Goal: Task Accomplishment & Management: Complete application form

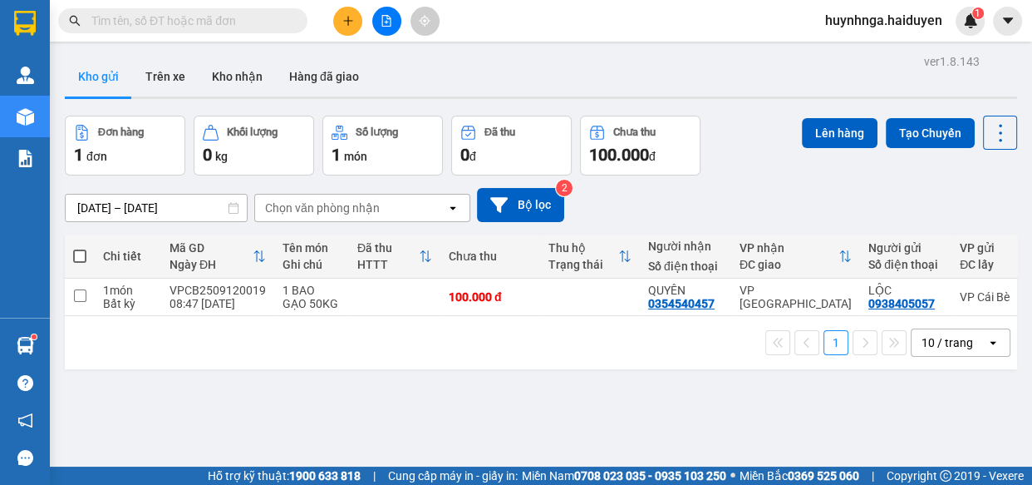
click at [278, 17] on input "text" at bounding box center [189, 21] width 196 height 18
type input "D"
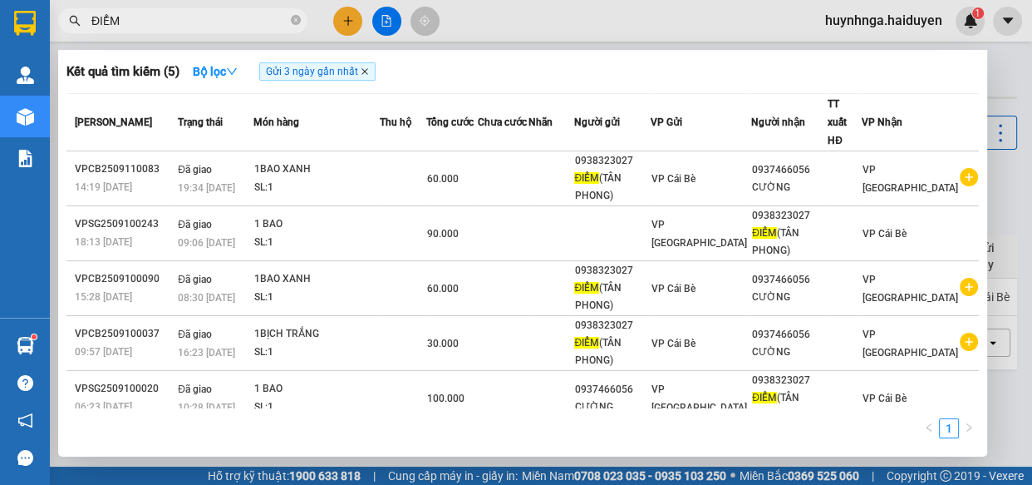
type input "ĐIỂM"
click at [369, 69] on icon "close" at bounding box center [365, 71] width 8 height 8
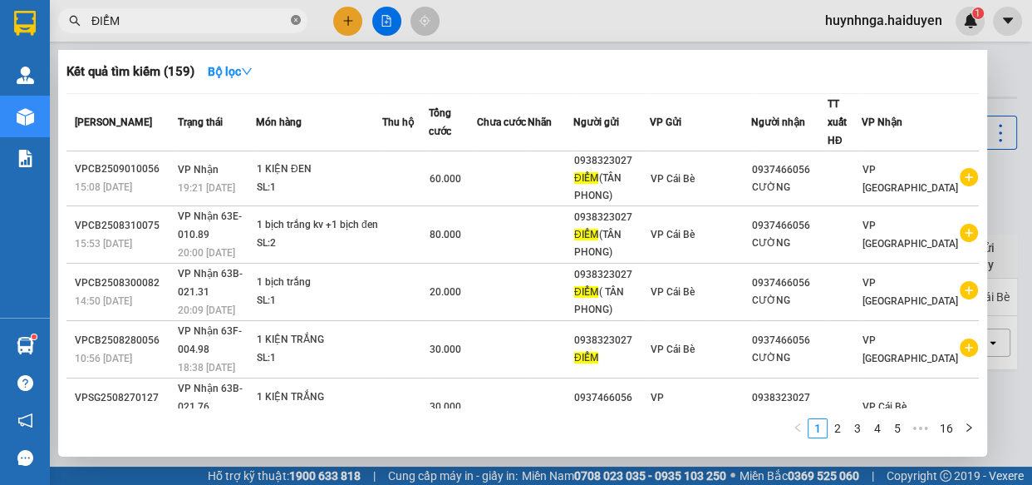
click at [297, 17] on icon "close-circle" at bounding box center [296, 20] width 10 height 10
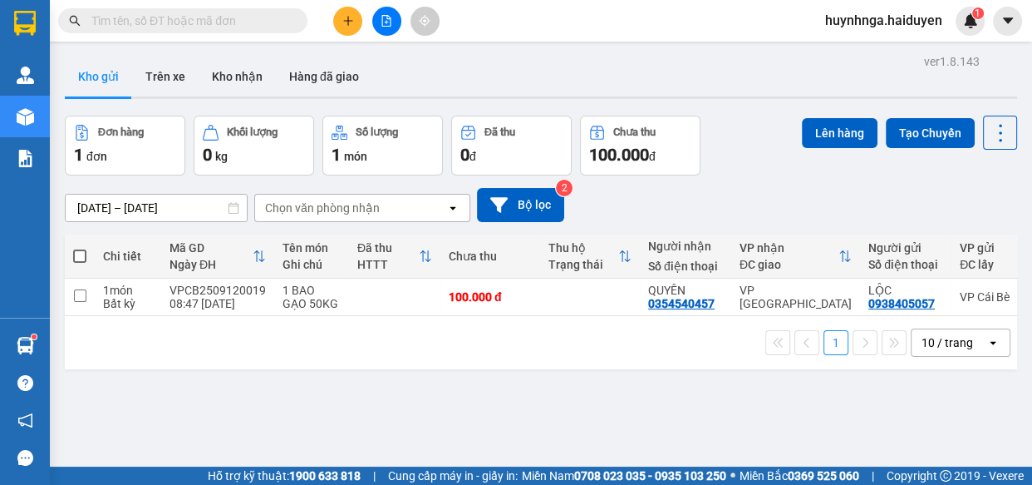
click at [352, 15] on icon "plus" at bounding box center [348, 21] width 12 height 12
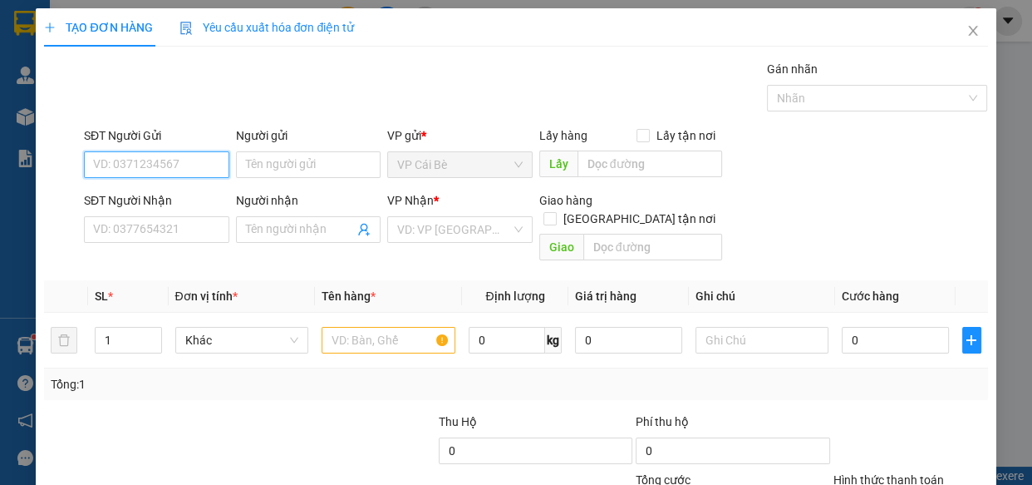
click at [175, 169] on input "SĐT Người Gửi" at bounding box center [156, 164] width 145 height 27
click at [170, 233] on input "SĐT Người Nhận" at bounding box center [156, 229] width 145 height 27
click at [133, 229] on input "SĐT Người Nhận" at bounding box center [156, 229] width 145 height 27
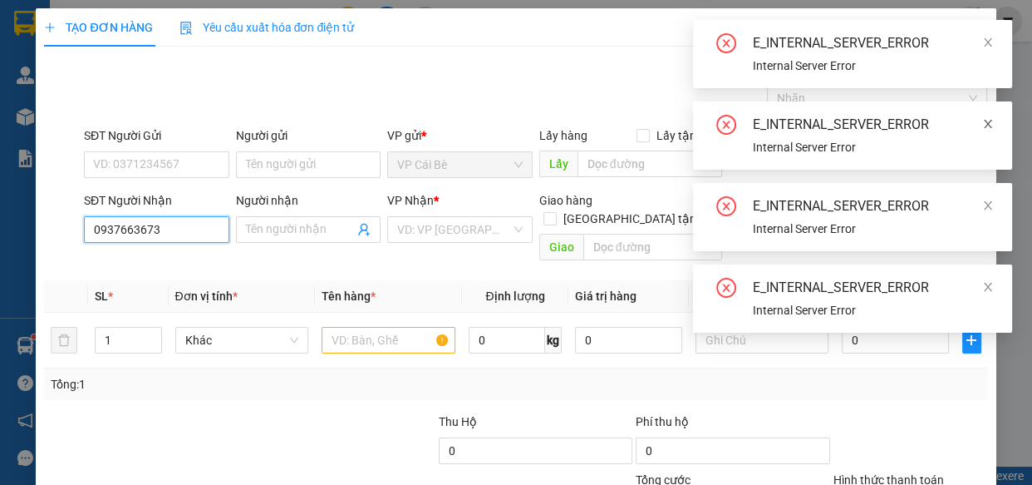
type input "0937663673"
click at [986, 121] on icon "close" at bounding box center [988, 124] width 12 height 12
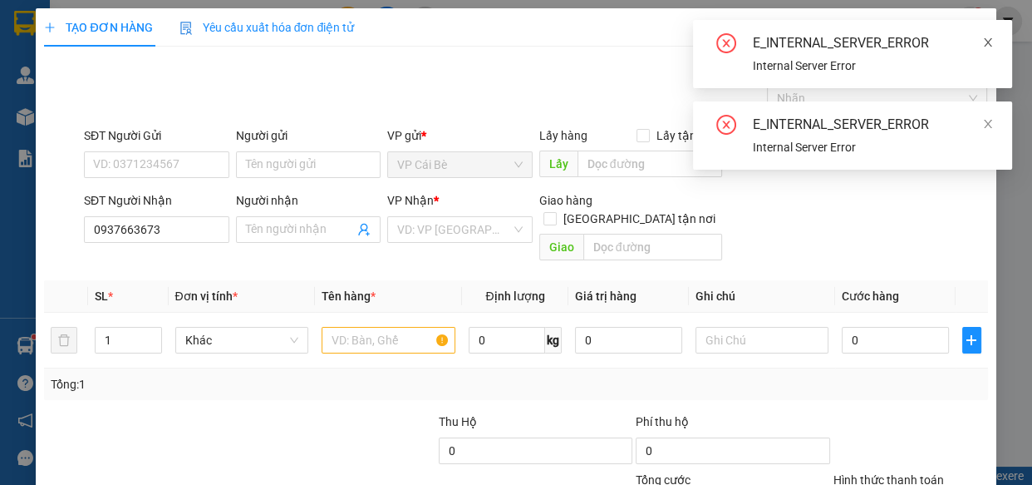
click at [990, 37] on icon "close" at bounding box center [988, 43] width 12 height 12
click at [991, 126] on icon "close" at bounding box center [988, 124] width 12 height 12
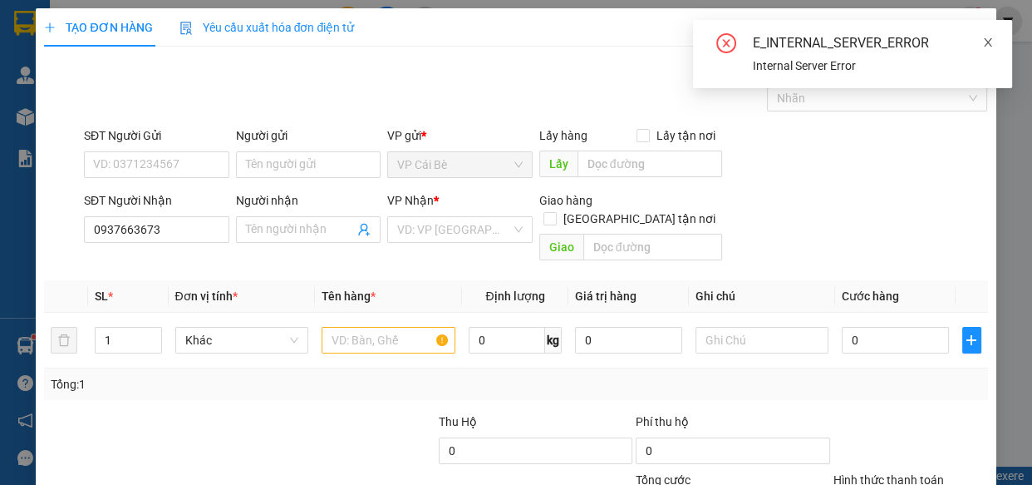
click at [985, 45] on icon "close" at bounding box center [988, 42] width 8 height 8
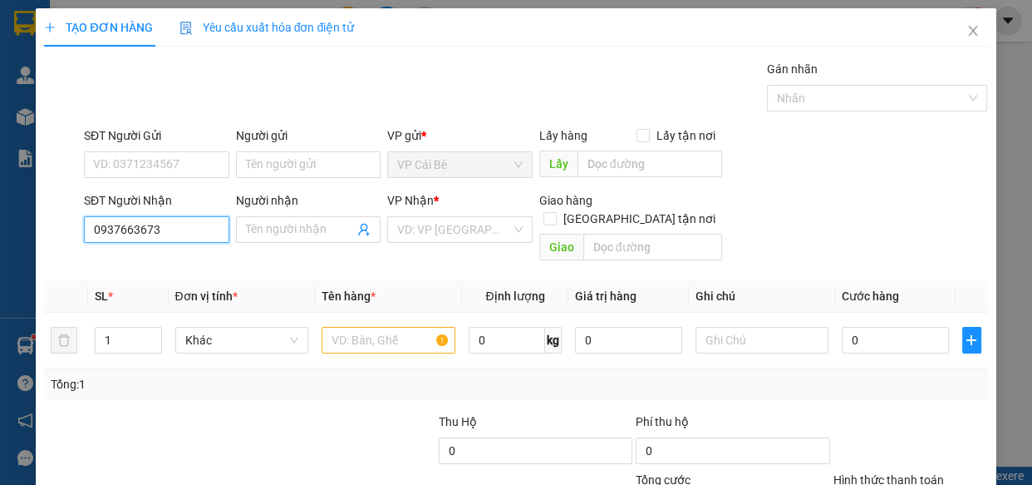
click at [213, 225] on input "0937663673" at bounding box center [156, 229] width 145 height 27
click at [276, 229] on input "Người nhận" at bounding box center [300, 229] width 109 height 18
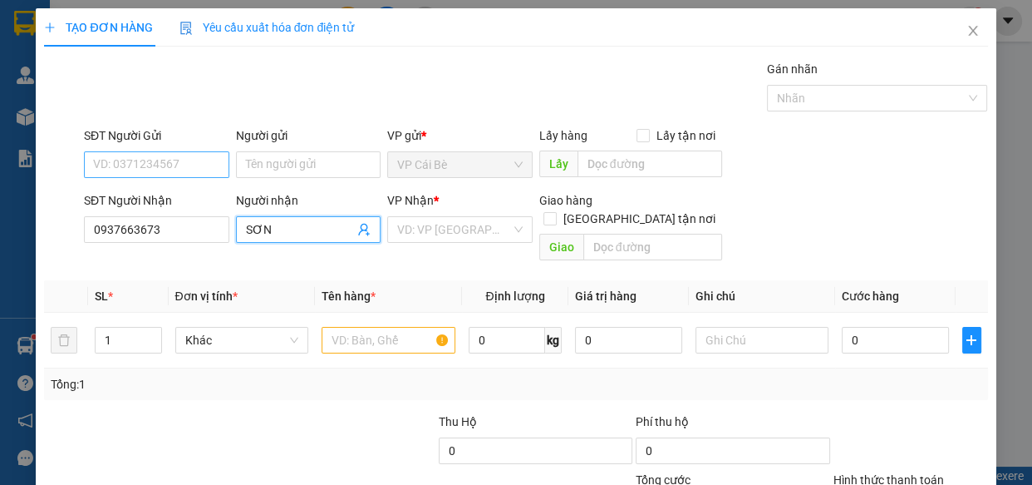
type input "SƠN"
click at [187, 166] on input "SĐT Người Gửi" at bounding box center [156, 164] width 145 height 27
click at [182, 157] on input "SĐT Người Gửi" at bounding box center [156, 164] width 145 height 27
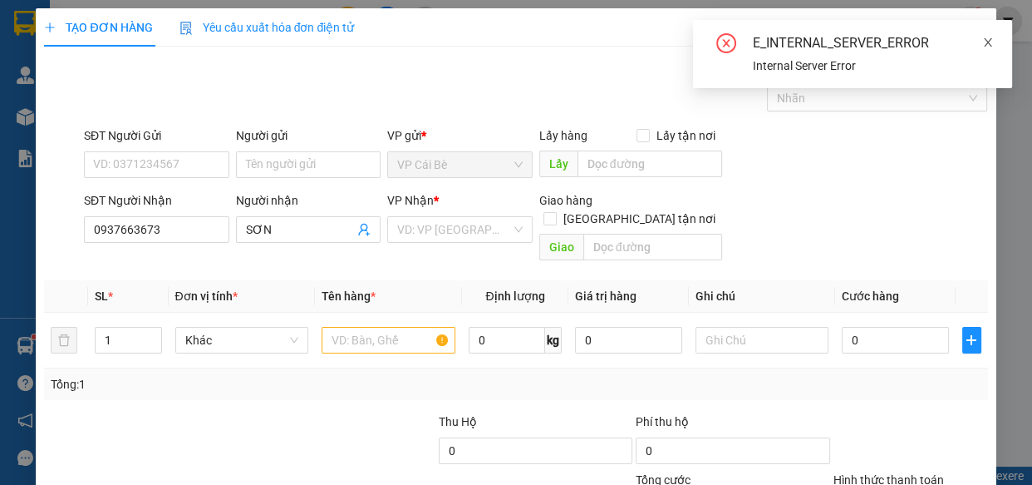
click at [983, 40] on icon "close" at bounding box center [988, 43] width 12 height 12
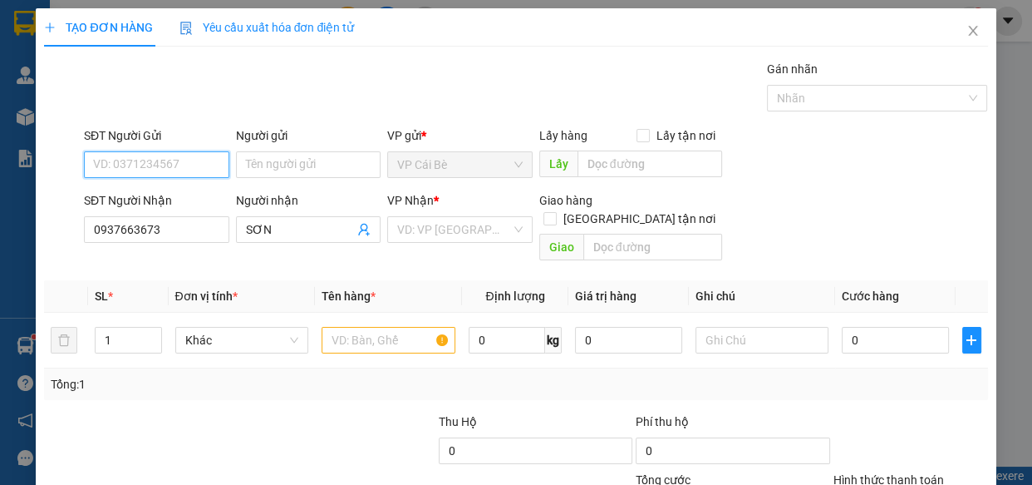
click at [165, 158] on input "SĐT Người Gửi" at bounding box center [156, 164] width 145 height 27
click at [187, 186] on div "0366019389 - PHƯƠNG" at bounding box center [157, 198] width 148 height 27
type input "0366019389"
type input "PHƯƠNG"
type input "120.000"
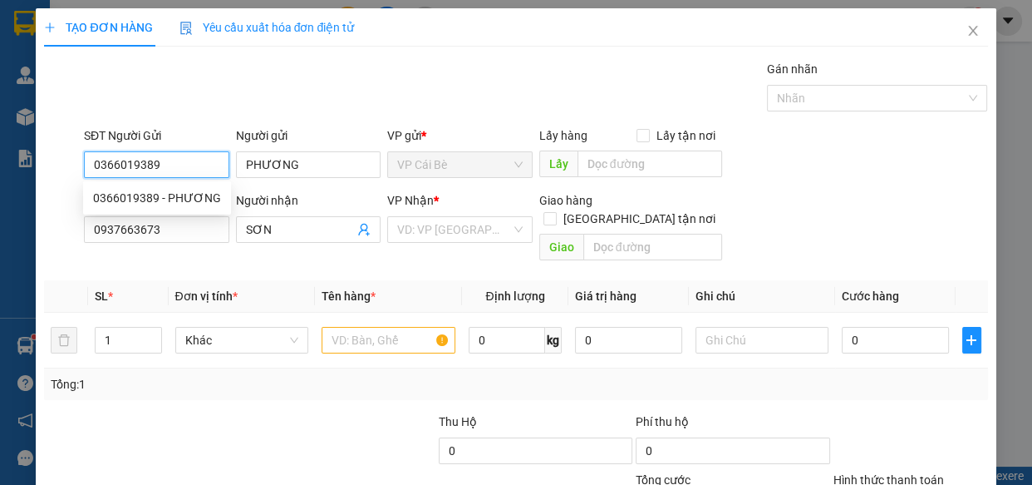
type input "120.000"
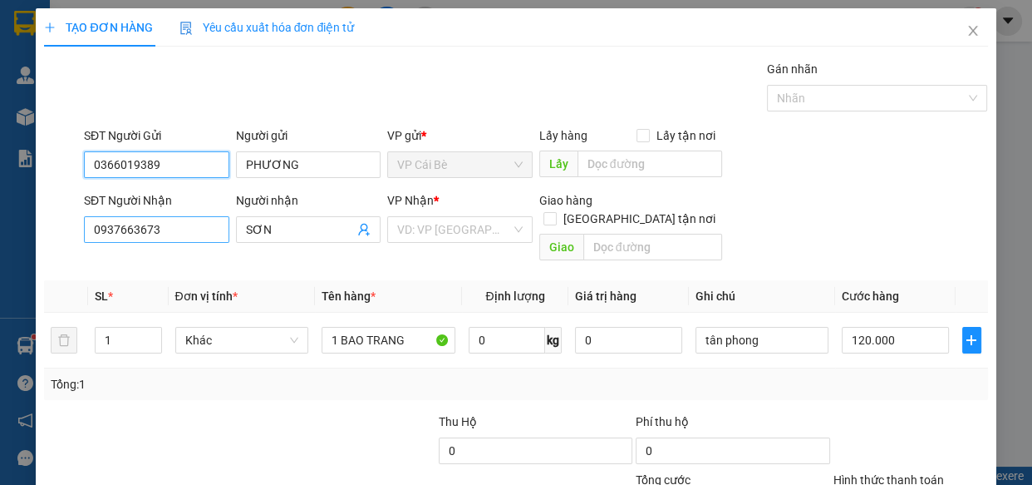
type input "0366019389"
click at [183, 230] on input "0937663673" at bounding box center [156, 229] width 145 height 27
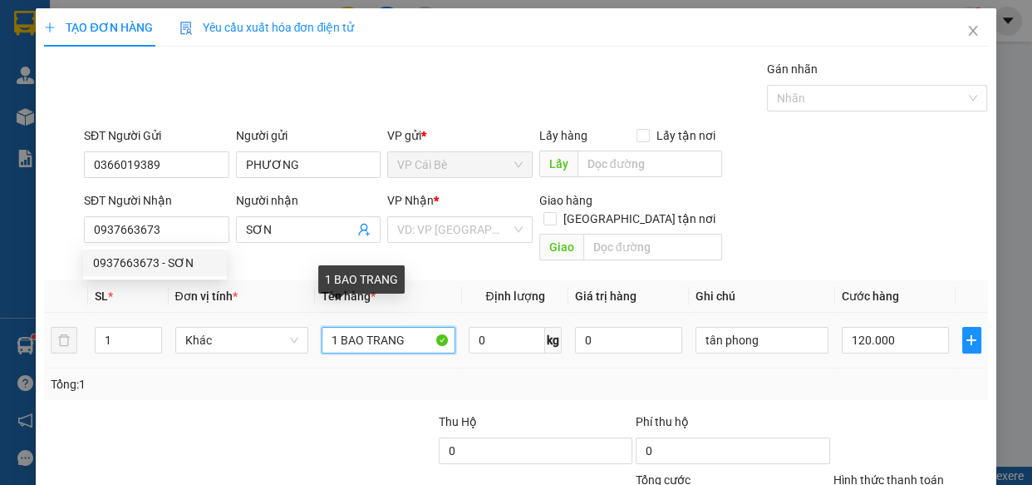
click at [411, 327] on input "1 BAO TRANG" at bounding box center [389, 340] width 134 height 27
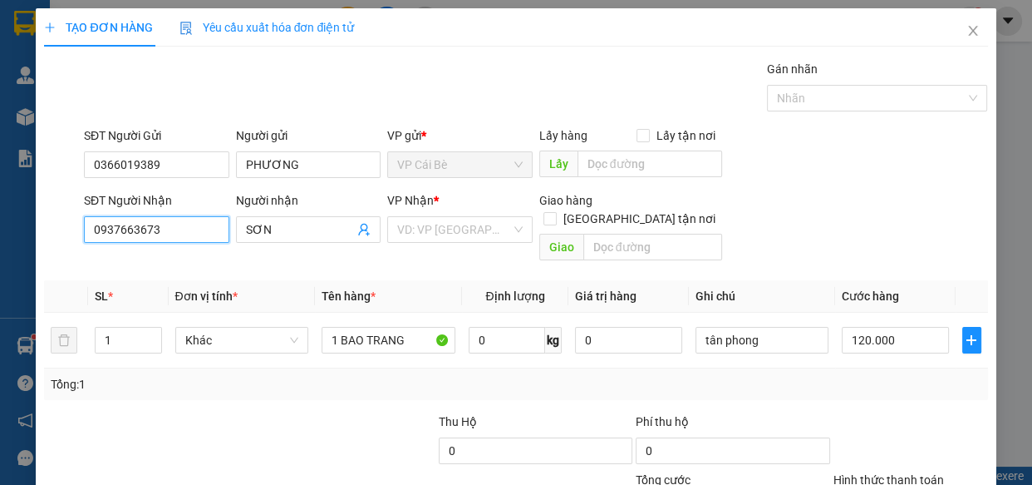
click at [165, 228] on input "0937663673" at bounding box center [156, 229] width 145 height 27
click at [166, 266] on div "0937663673 - SƠN" at bounding box center [155, 263] width 124 height 18
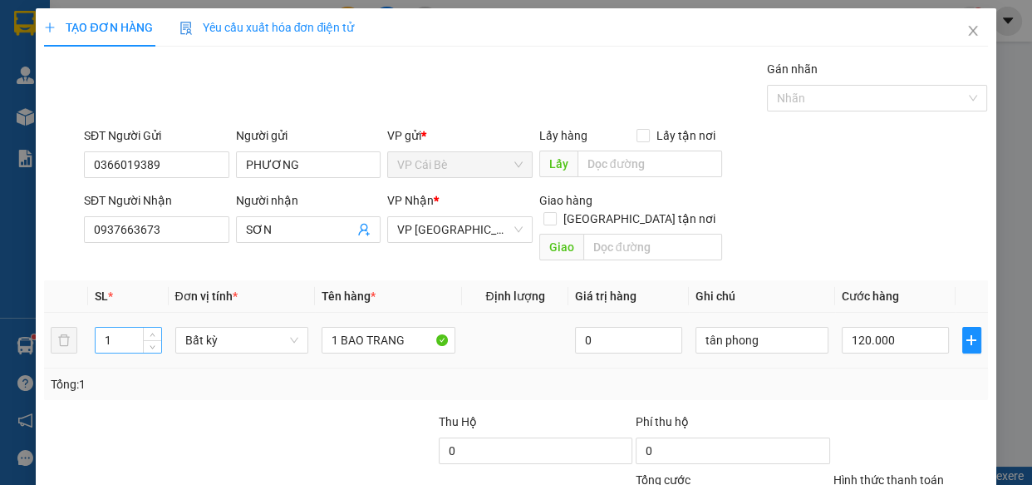
click at [111, 327] on input "1" at bounding box center [128, 339] width 65 height 25
type input "2"
type input "0"
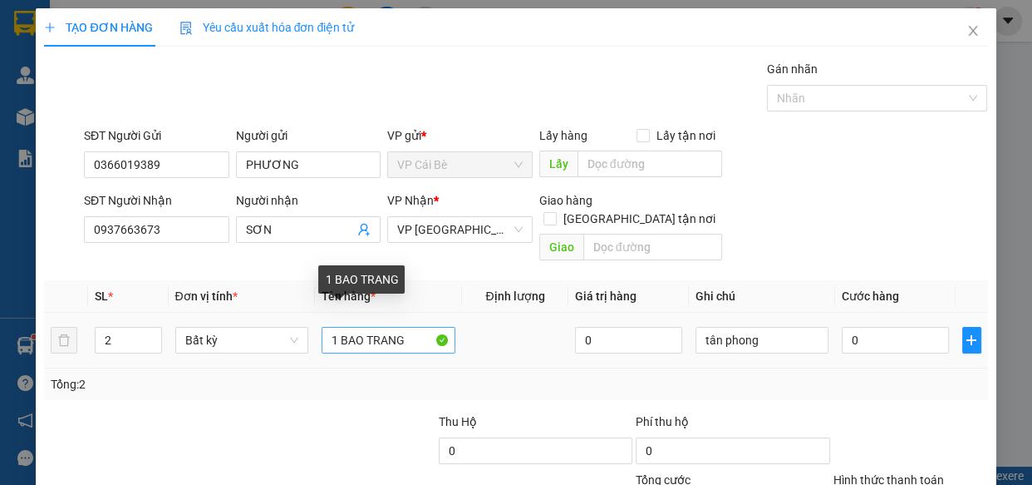
drag, startPoint x: 317, startPoint y: 320, endPoint x: 423, endPoint y: 332, distance: 107.1
click at [423, 332] on td "1 BAO TRANG" at bounding box center [388, 341] width 147 height 56
drag, startPoint x: 408, startPoint y: 323, endPoint x: 299, endPoint y: 323, distance: 108.9
click at [299, 323] on tr "2 Bất kỳ 1 BAO TRANG 0 tân phong 0" at bounding box center [515, 341] width 943 height 56
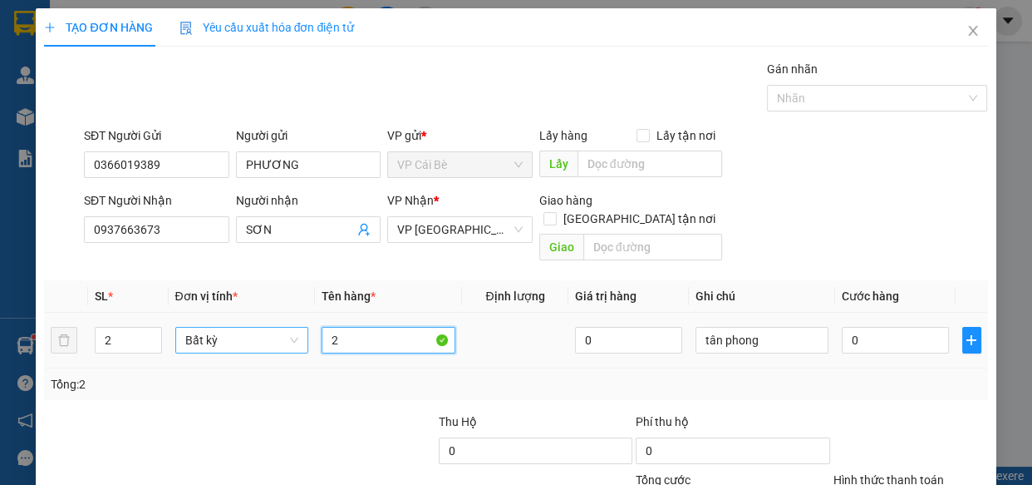
type input "2"
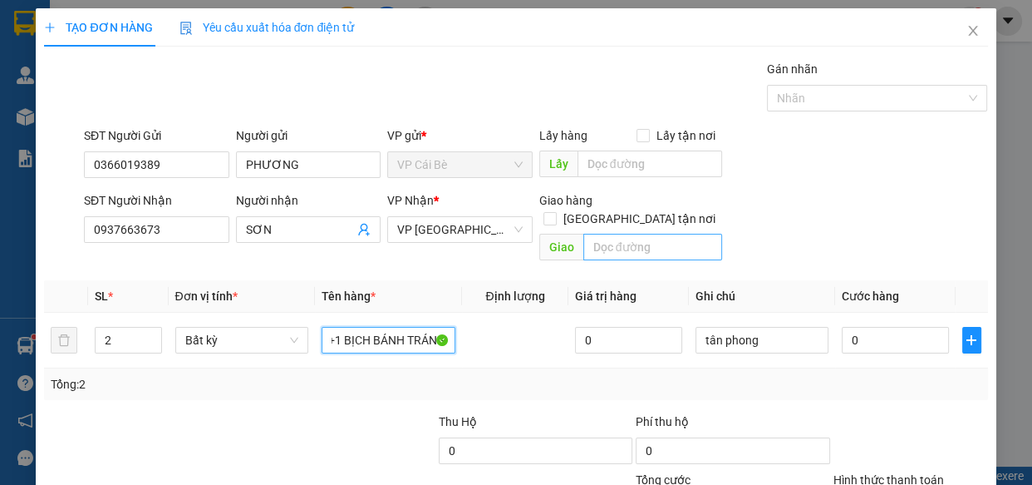
type input "1 BỊCH CHÔM CHÔM+1 BỊCH BÁNH TRÁNG"
click at [617, 234] on input "text" at bounding box center [652, 247] width 139 height 27
click at [638, 234] on input "108" at bounding box center [652, 247] width 139 height 27
click at [689, 234] on input "108 [PERSON_NAME]" at bounding box center [652, 247] width 139 height 27
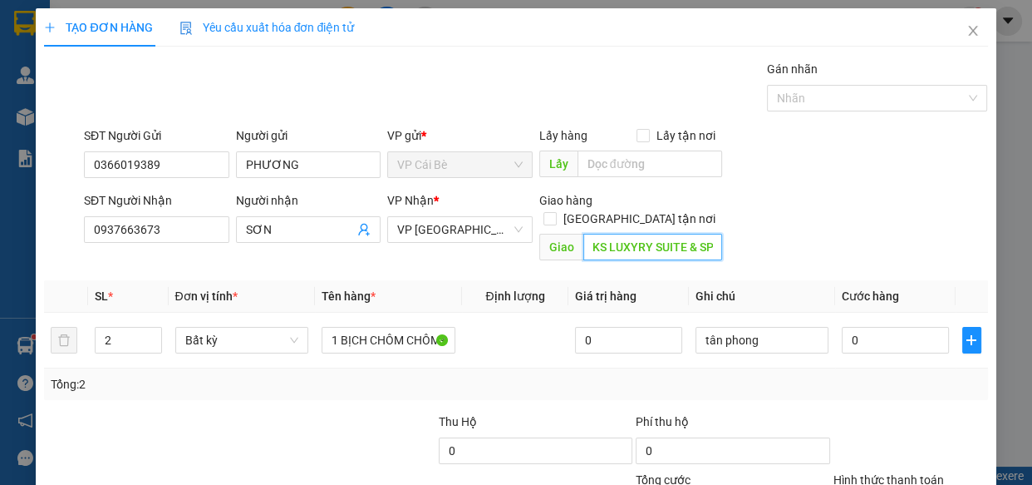
scroll to position [0, 133]
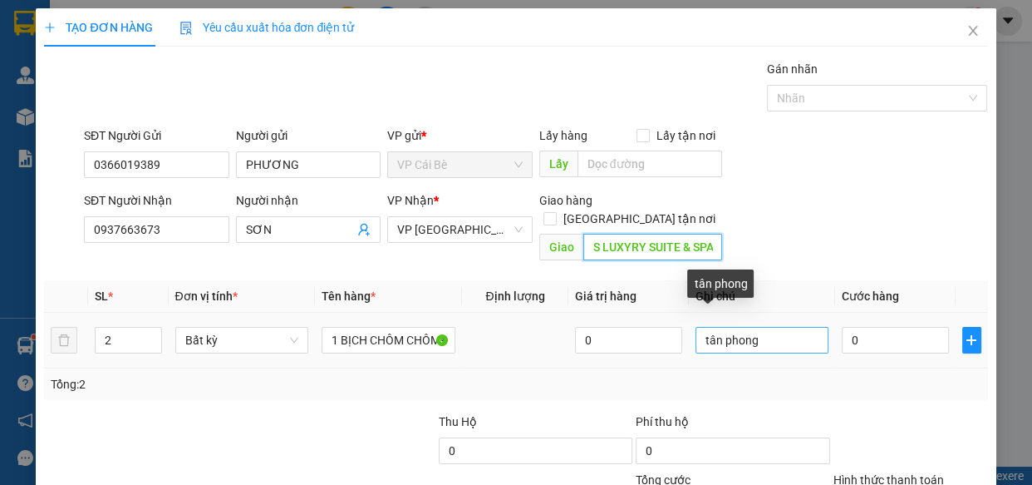
type input "108 LÝ TỰ TRỌNG ,Q 1.KS LUXYRY SUITE & SPA"
click at [767, 327] on input "tân phong" at bounding box center [763, 340] width 134 height 27
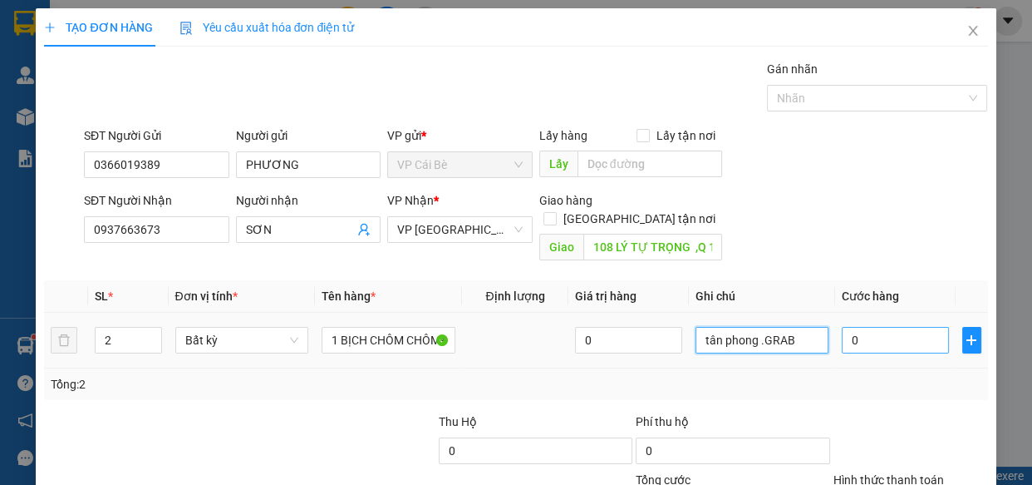
type input "tân phong .GRAB"
click at [903, 327] on input "0" at bounding box center [895, 340] width 107 height 27
type input "0"
type input "4"
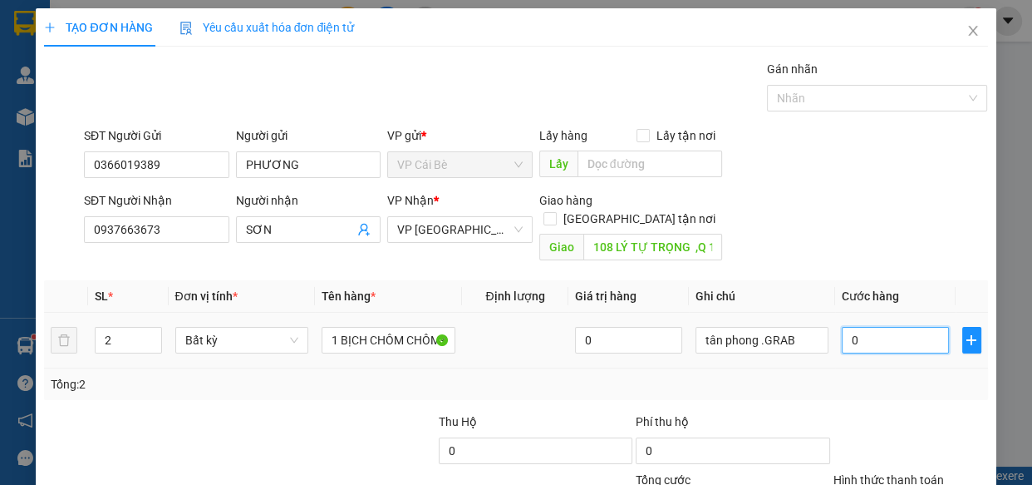
type input "04"
type input "40"
type input "040"
type input "40.000"
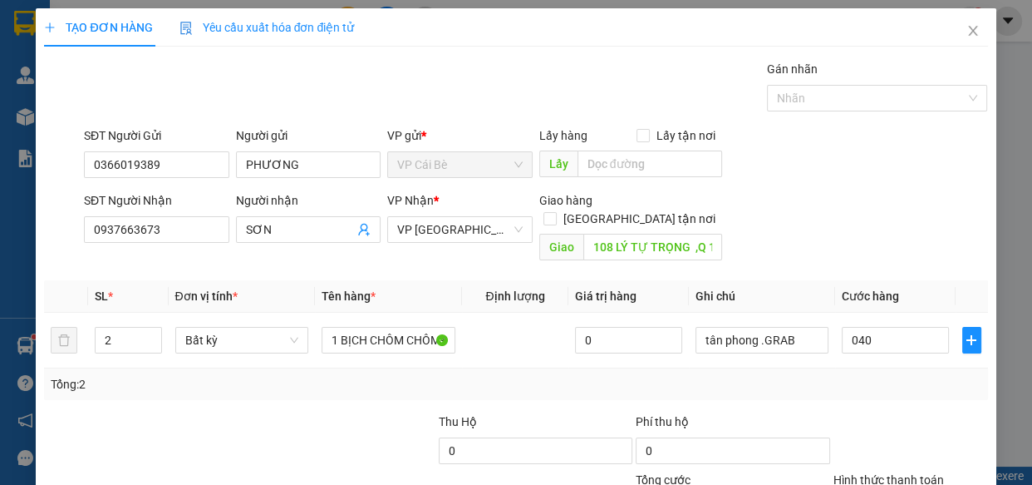
type input "40.000"
click at [873, 375] on div "Tổng: 2" at bounding box center [516, 384] width 930 height 18
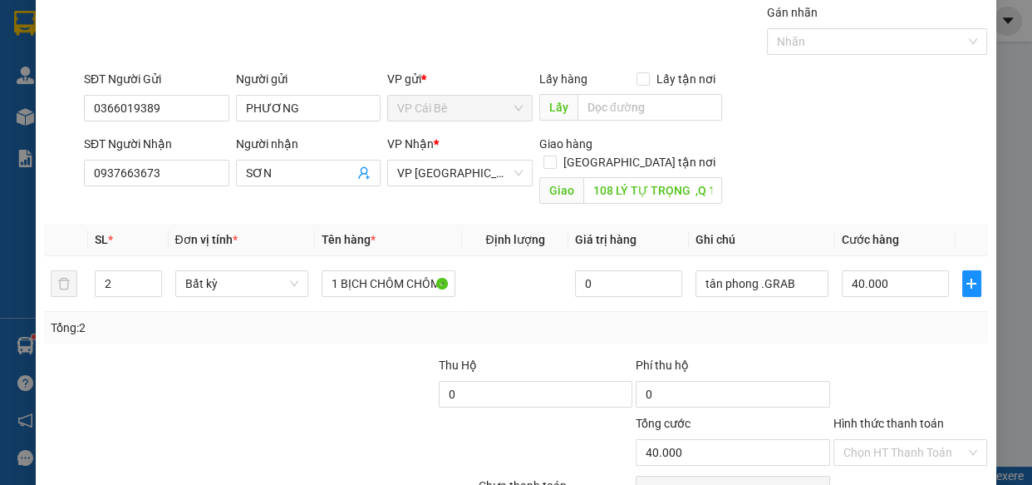
scroll to position [130, 0]
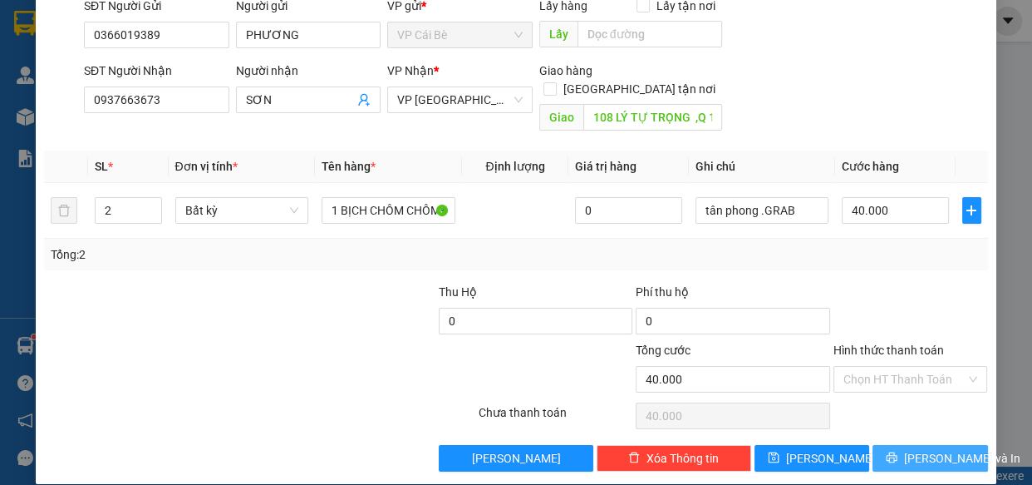
click at [914, 449] on span "[PERSON_NAME] và In" at bounding box center [962, 458] width 116 height 18
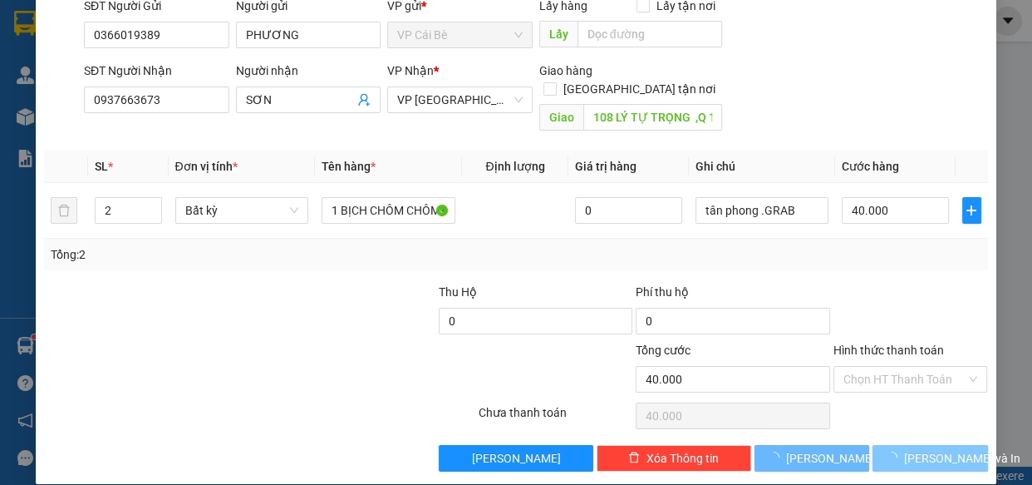
drag, startPoint x: 914, startPoint y: 436, endPoint x: 911, endPoint y: 422, distance: 14.5
click at [914, 449] on span "[PERSON_NAME] và In" at bounding box center [962, 458] width 116 height 18
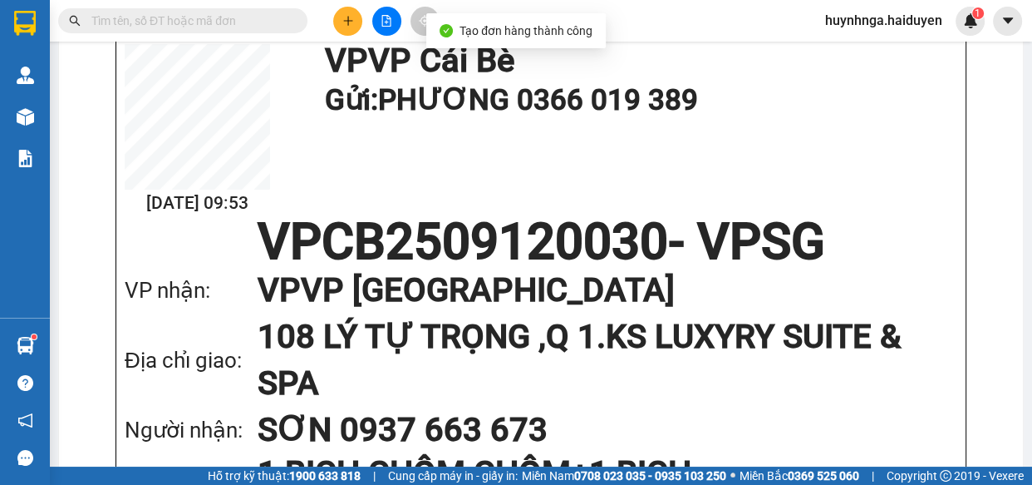
scroll to position [150, 0]
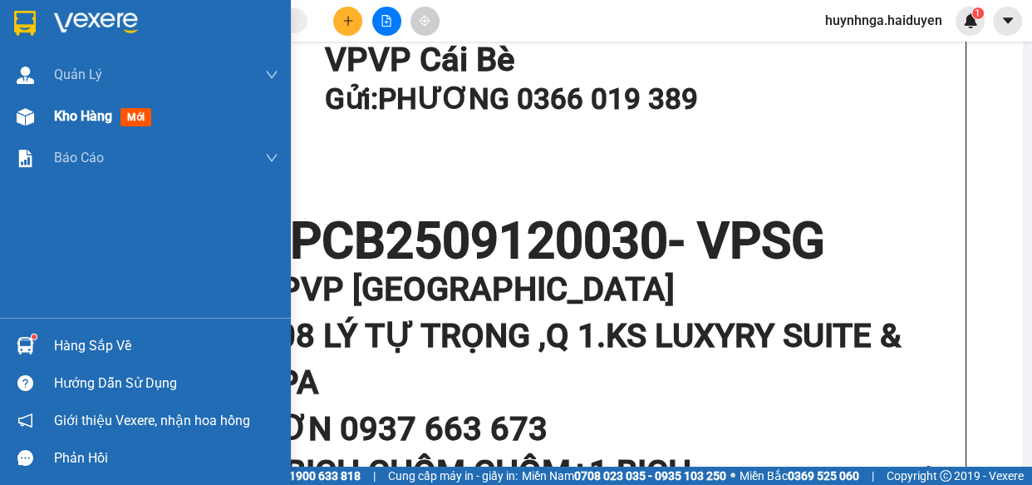
click at [90, 121] on span "Kho hàng" at bounding box center [83, 116] width 58 height 16
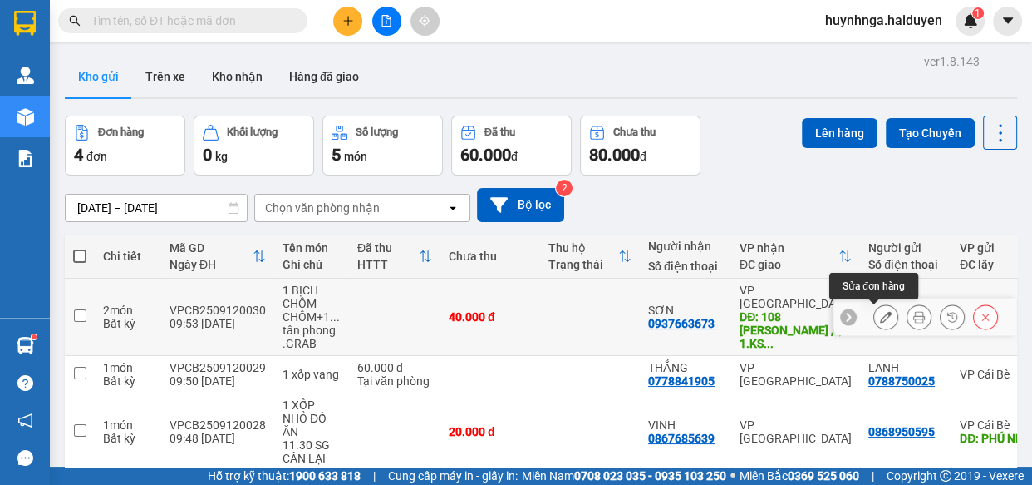
click at [880, 316] on icon at bounding box center [886, 317] width 12 height 12
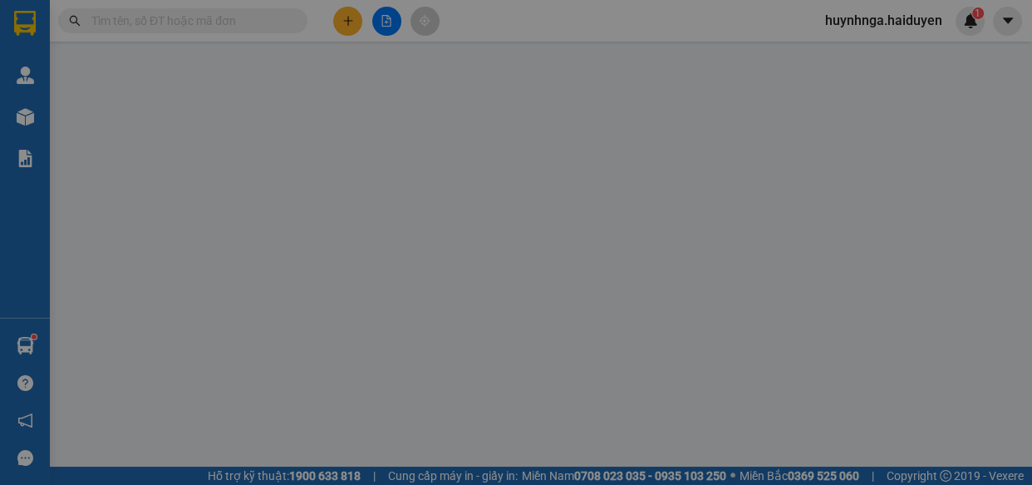
type input "0366019389"
type input "PHƯƠNG"
type input "0937663673"
type input "SƠN"
type input "108 LÝ TỰ TRỌNG ,Q 1.KS LUXYRY SUITE & SPA"
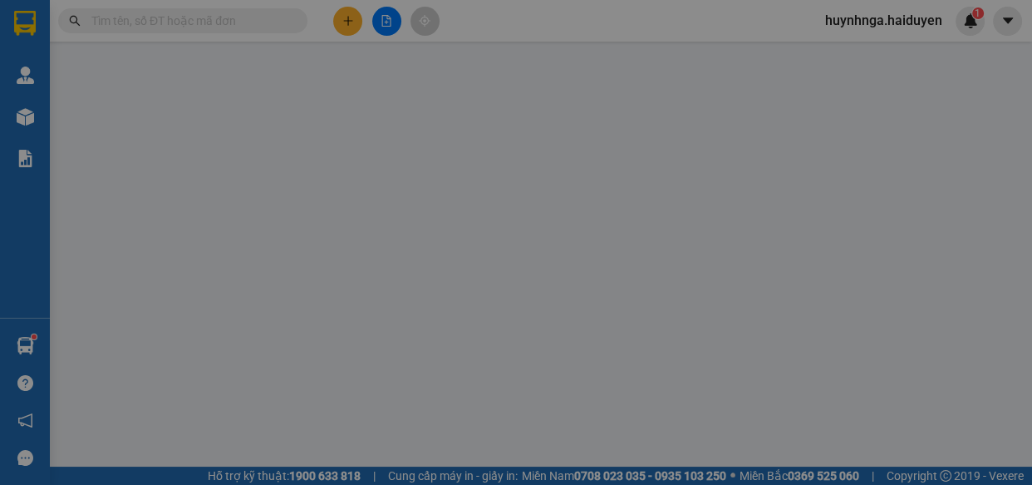
type input "40.000"
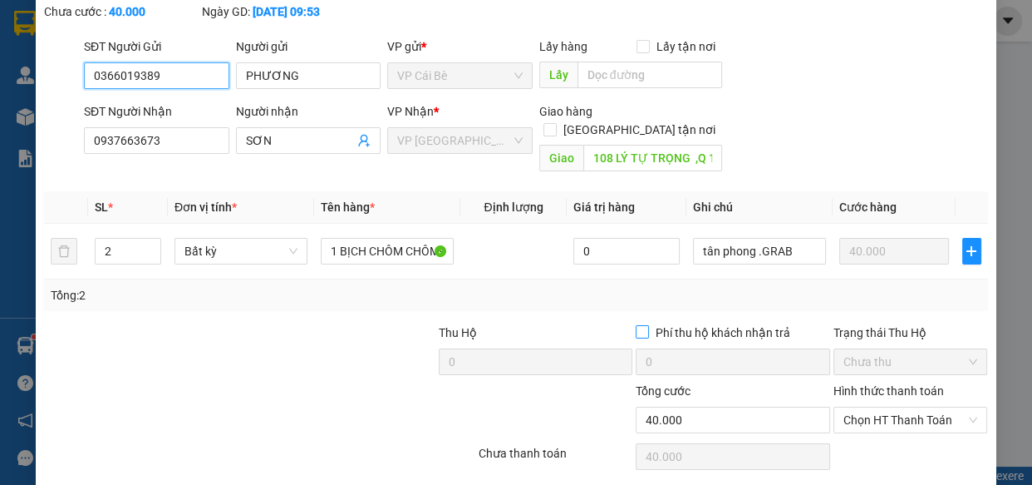
scroll to position [150, 0]
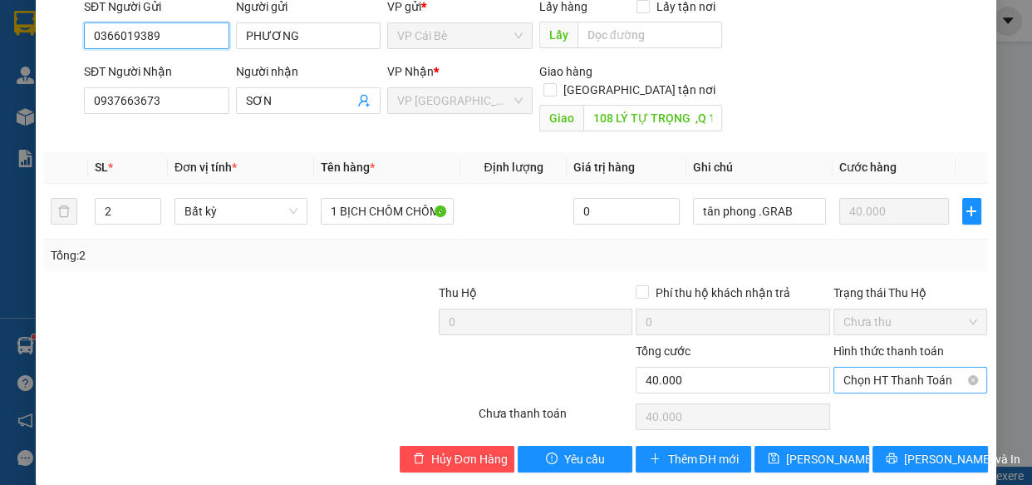
click at [951, 367] on span "Chọn HT Thanh Toán" at bounding box center [911, 379] width 135 height 25
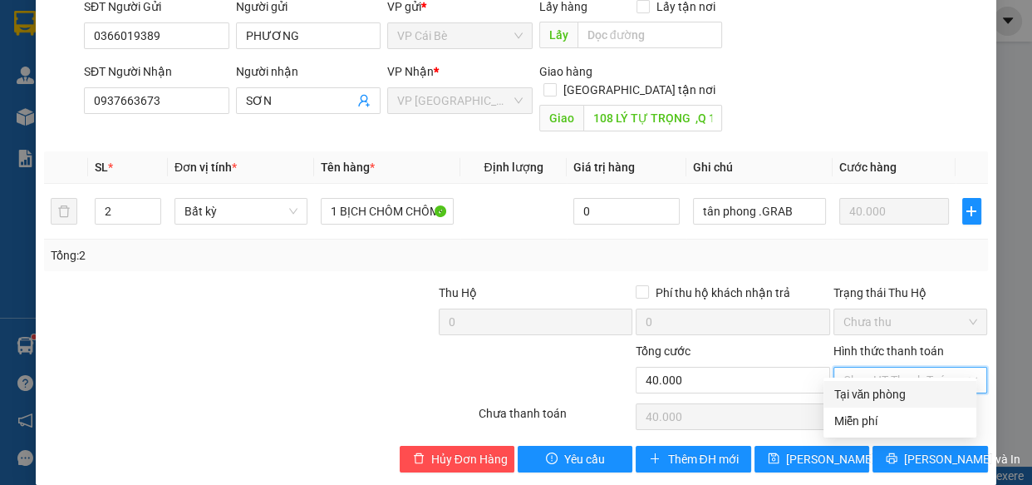
click at [914, 393] on div "Tại văn phòng" at bounding box center [900, 394] width 133 height 18
type input "0"
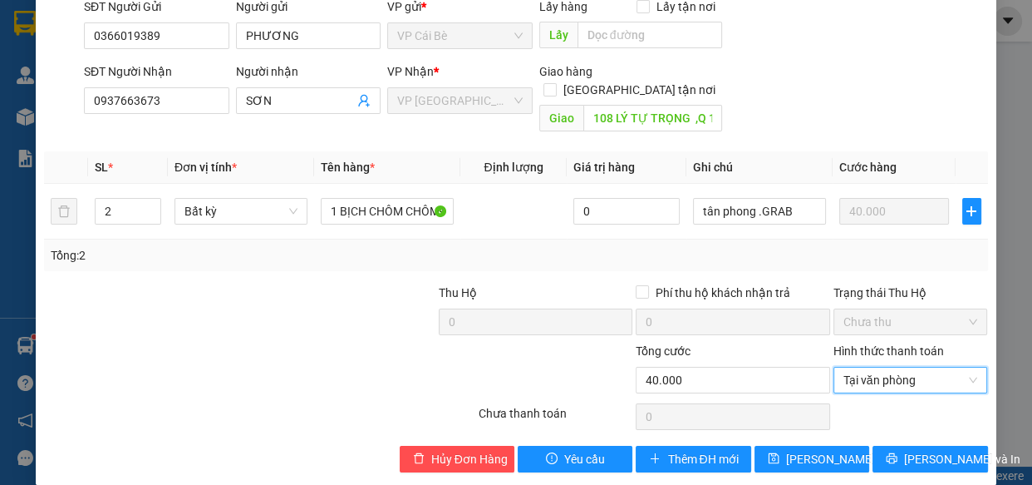
scroll to position [151, 0]
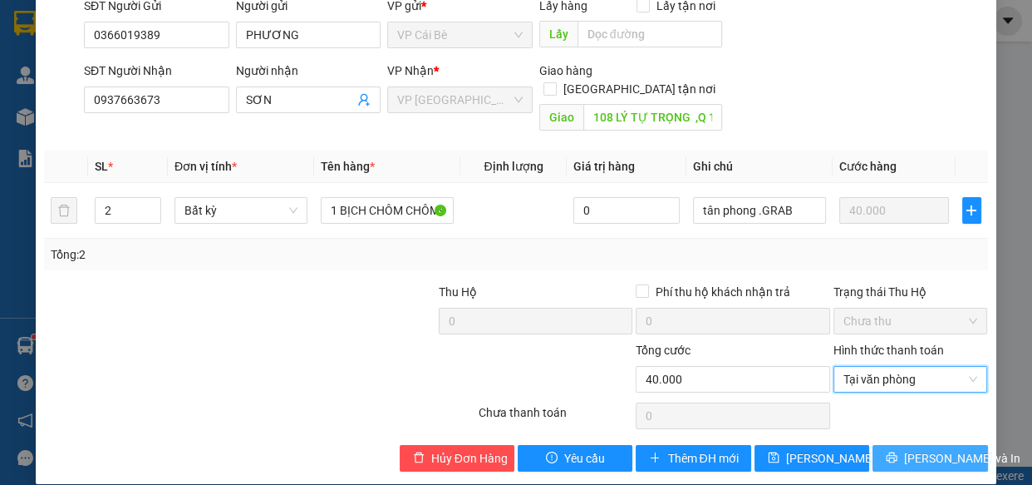
click at [904, 445] on button "[PERSON_NAME] và In" at bounding box center [930, 458] width 115 height 27
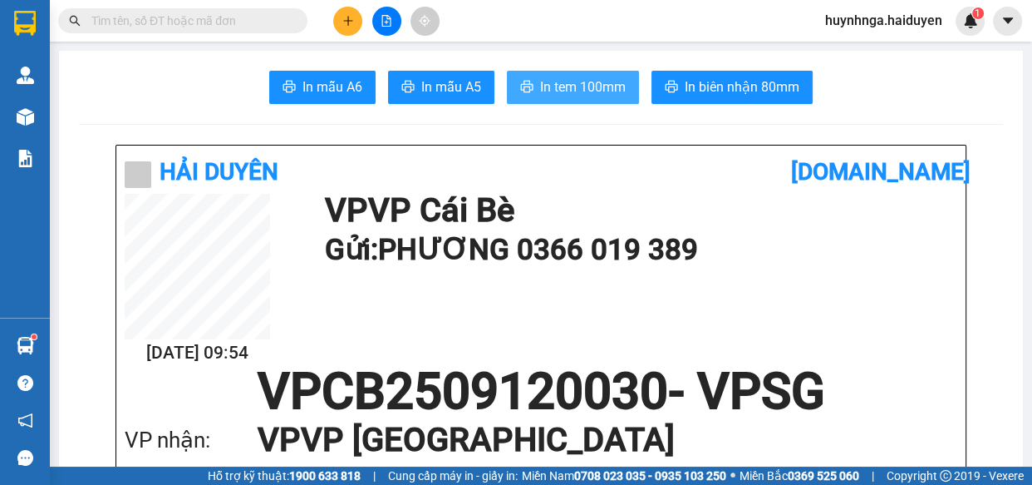
click at [587, 97] on span "In tem 100mm" at bounding box center [583, 86] width 86 height 21
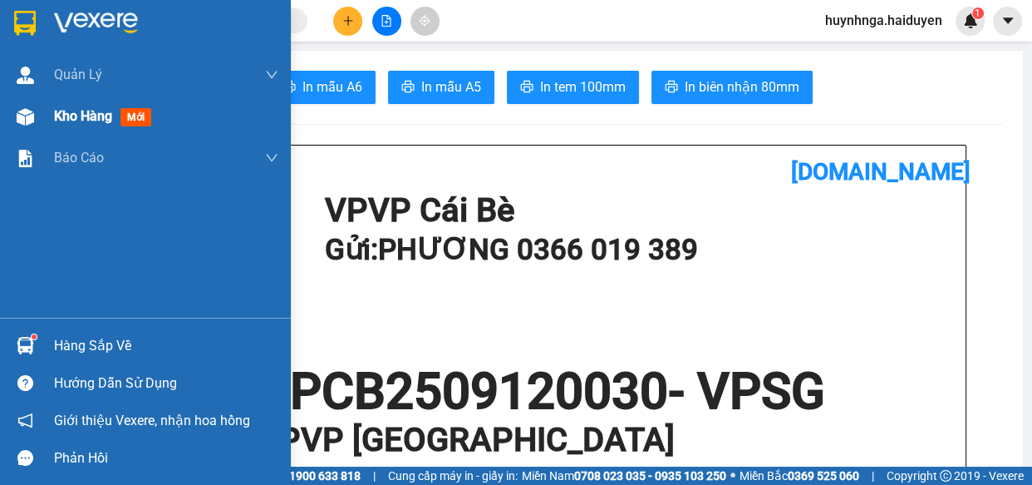
click at [83, 116] on span "Kho hàng" at bounding box center [83, 116] width 58 height 16
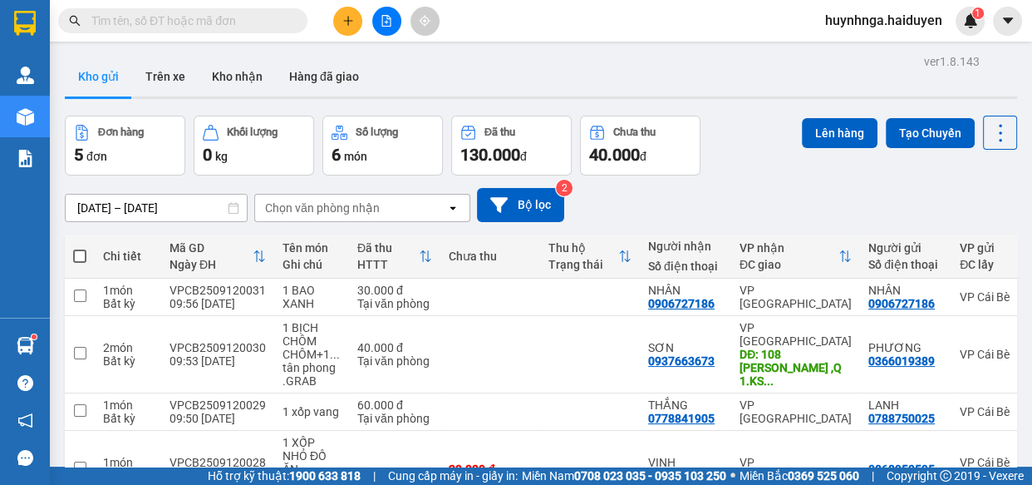
click at [250, 27] on input "text" at bounding box center [189, 21] width 196 height 18
type input "D"
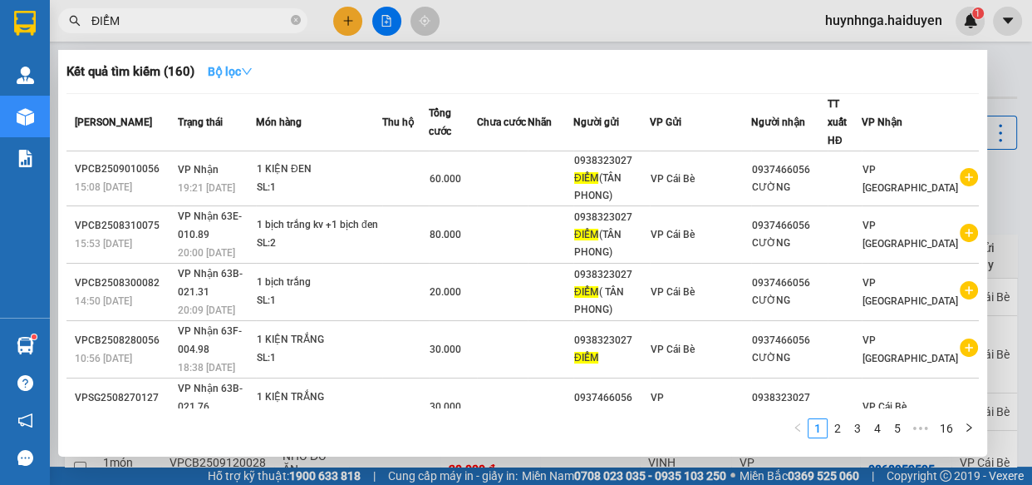
type input "ĐIỂM"
click at [257, 66] on button "Bộ lọc" at bounding box center [229, 71] width 71 height 27
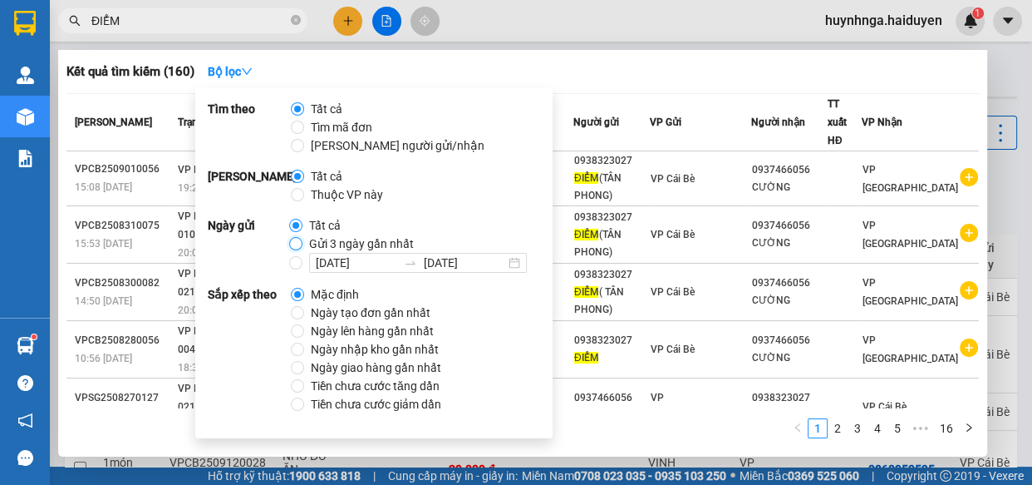
click at [292, 245] on input "Gửi 3 ngày gần nhất" at bounding box center [295, 243] width 13 height 13
radio input "true"
radio input "false"
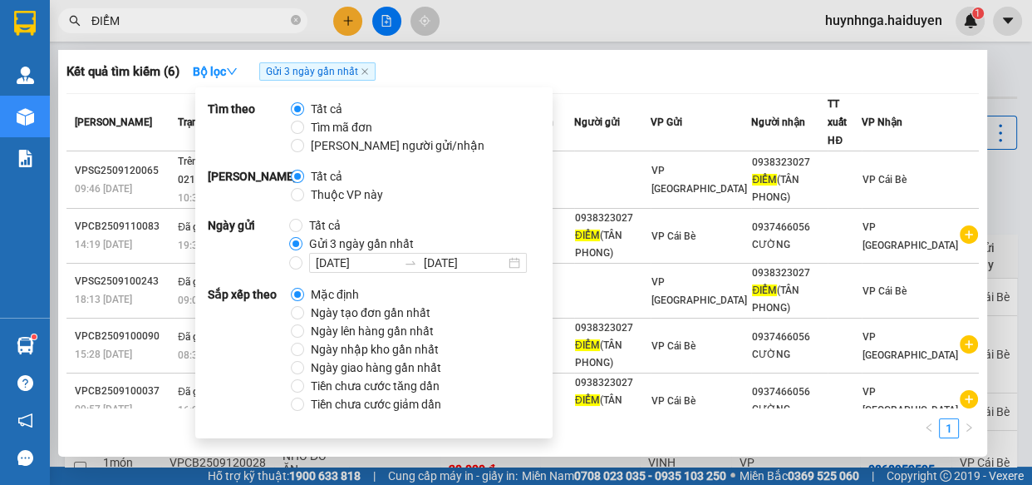
click at [616, 66] on div "Kết quả tìm kiếm ( 6 ) Bộ lọc Gửi 3 ngày gần nhất" at bounding box center [522, 71] width 913 height 27
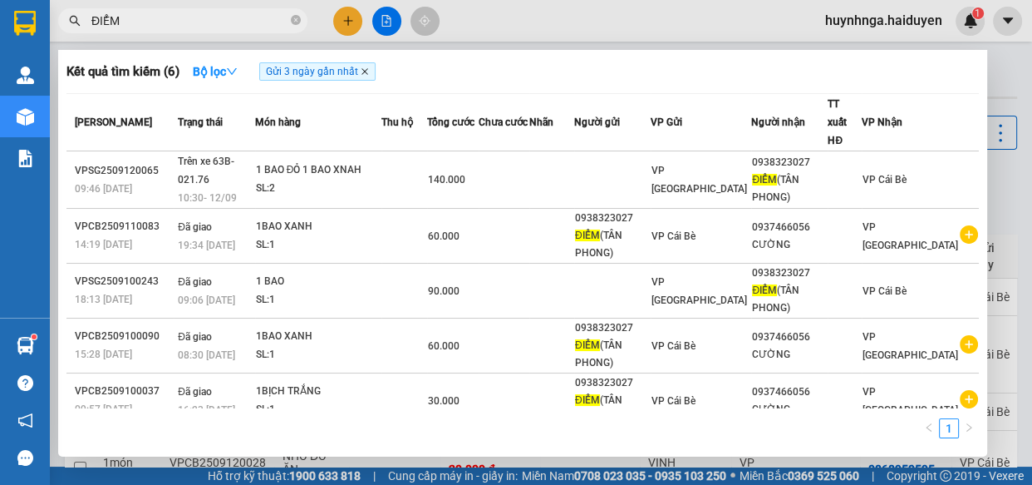
click at [365, 71] on icon "close" at bounding box center [365, 71] width 8 height 8
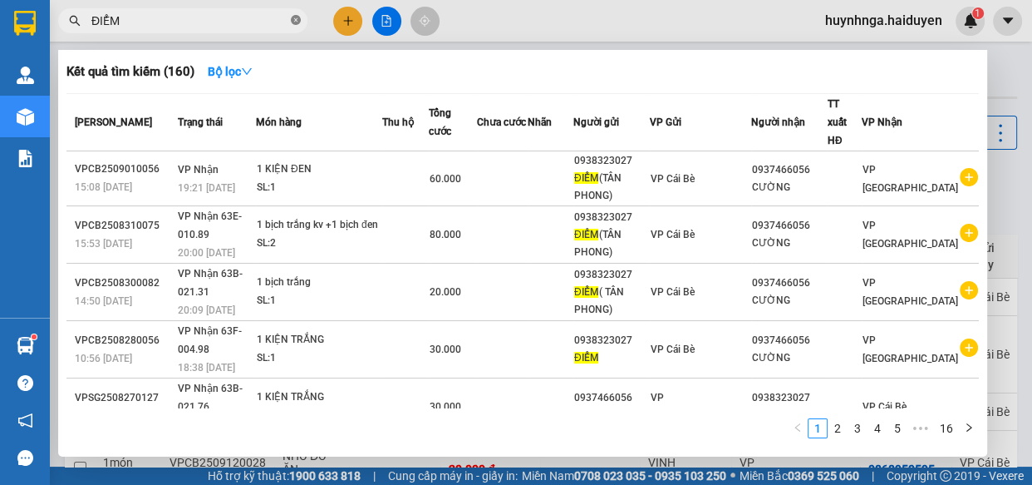
click at [296, 18] on icon "close-circle" at bounding box center [296, 20] width 10 height 10
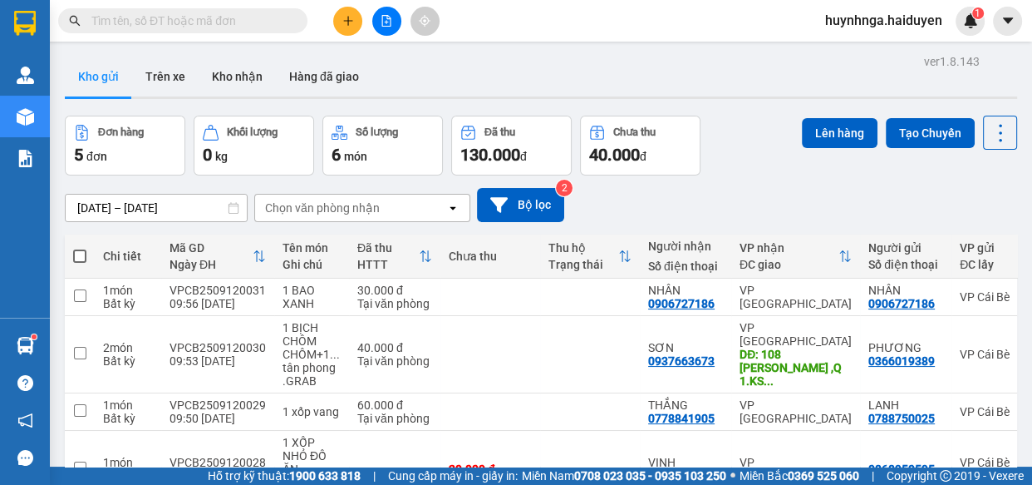
click at [185, 23] on input "text" at bounding box center [189, 21] width 196 height 18
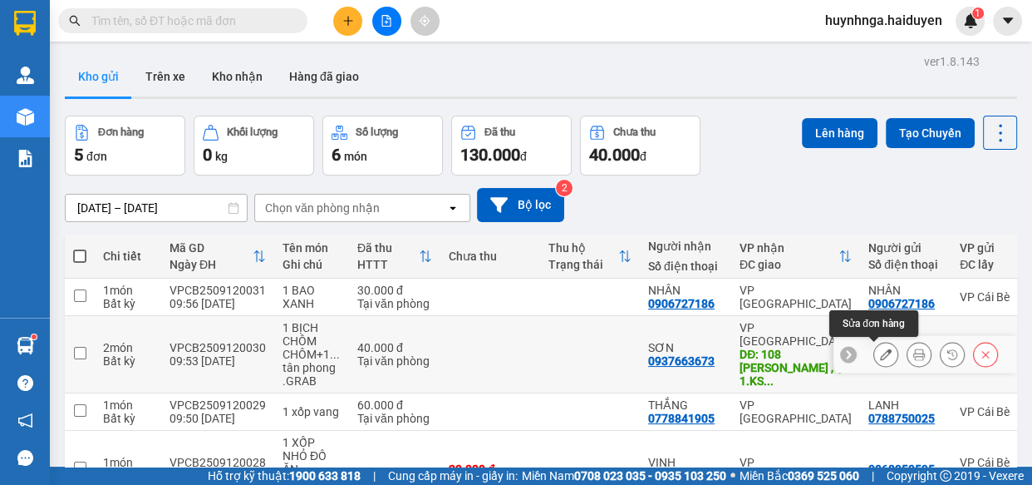
click at [880, 353] on icon at bounding box center [886, 354] width 12 height 12
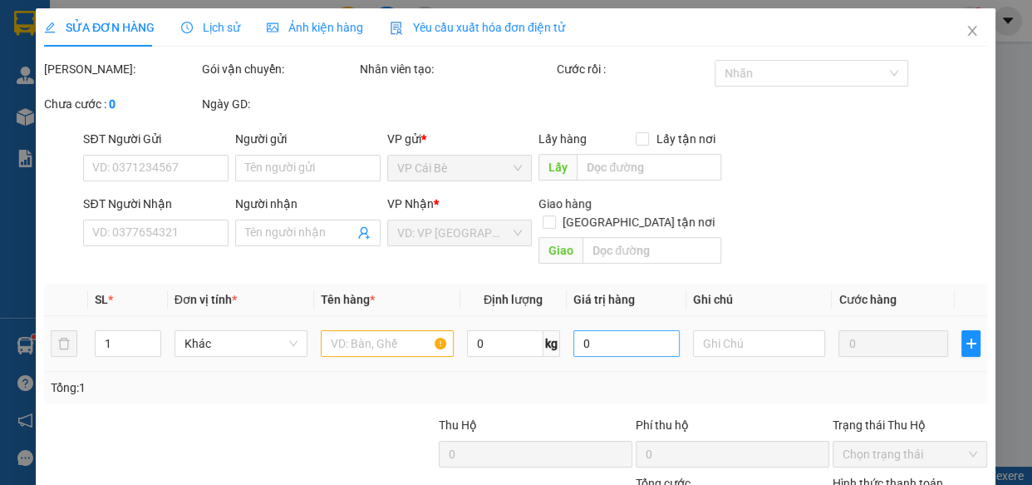
type input "0366019389"
type input "PHƯƠNG"
type input "0937663673"
type input "SƠN"
type input "108 LÝ TỰ TRỌNG ,Q 1.KS LUXYRY SUITE & SPA"
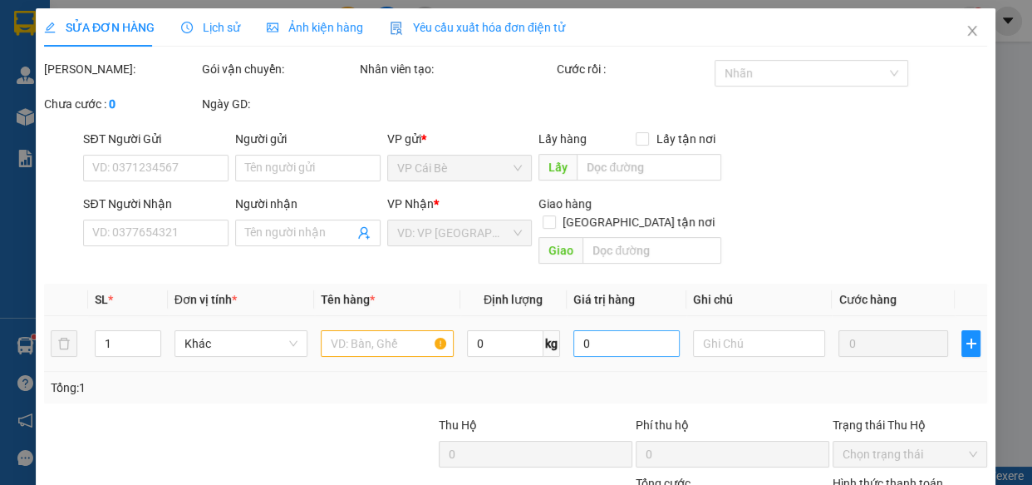
type input "40.000"
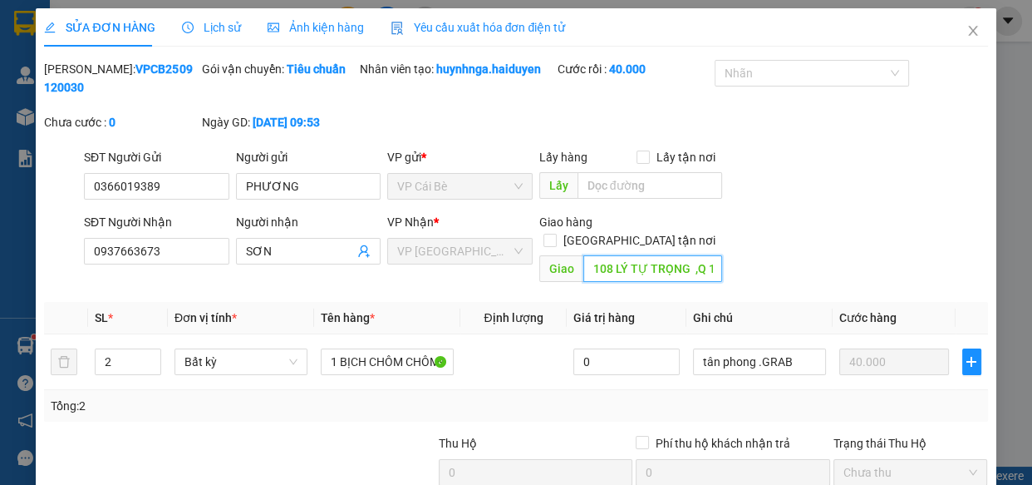
click at [690, 255] on input "108 LÝ TỰ TRỌNG ,Q 1.KS LUXYRY SUITE & SPA" at bounding box center [652, 268] width 139 height 27
click at [675, 259] on input "108 LÝ TỰ TRỌNG ,Q 1.KS LUXYRY SUITE & SPA" at bounding box center [652, 268] width 139 height 27
click at [585, 258] on input "108 LÝ TỰ TRỌNG ,Q 1.KS LUXYRY SUITE & SPA" at bounding box center [652, 268] width 139 height 27
drag, startPoint x: 585, startPoint y: 256, endPoint x: 835, endPoint y: 242, distance: 250.6
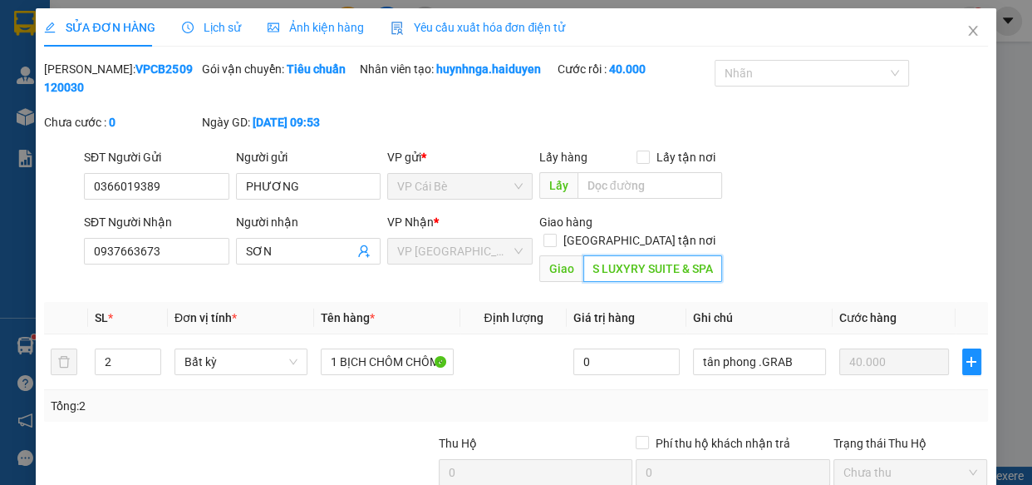
click at [837, 244] on div "SĐT Người Nhận 0937663673 Người nhận SƠN VP Nhận * VP [GEOGRAPHIC_DATA] Giao hà…" at bounding box center [536, 251] width 911 height 76
click at [788, 239] on div "SĐT Người Nhận 0937663673 Người nhận SƠN VP Nhận * VP [GEOGRAPHIC_DATA] Giao hà…" at bounding box center [536, 251] width 911 height 76
click at [967, 32] on icon "close" at bounding box center [973, 30] width 13 height 13
